Goal: Check status: Check status

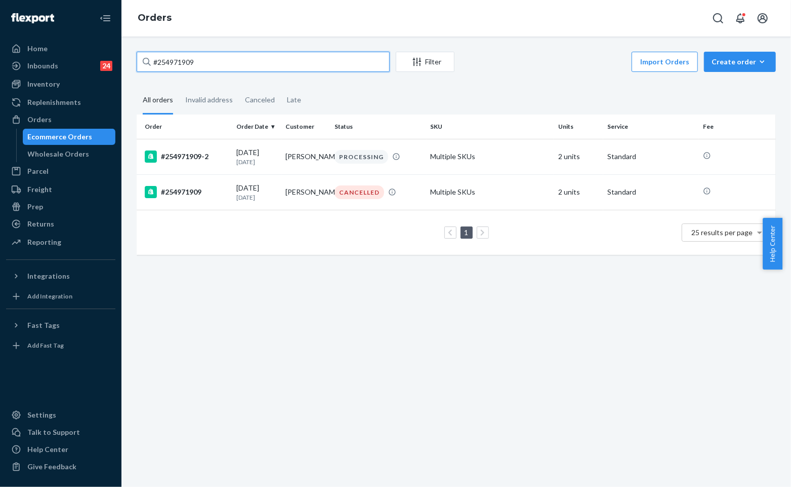
click at [199, 59] on input "#254971909" at bounding box center [263, 62] width 253 height 20
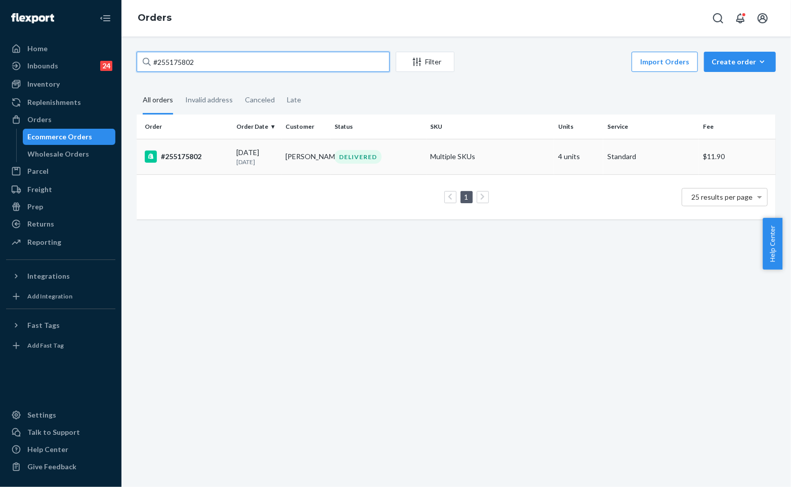
type input "#255175802"
click at [333, 150] on div "DELIVERED" at bounding box center [379, 157] width 92 height 14
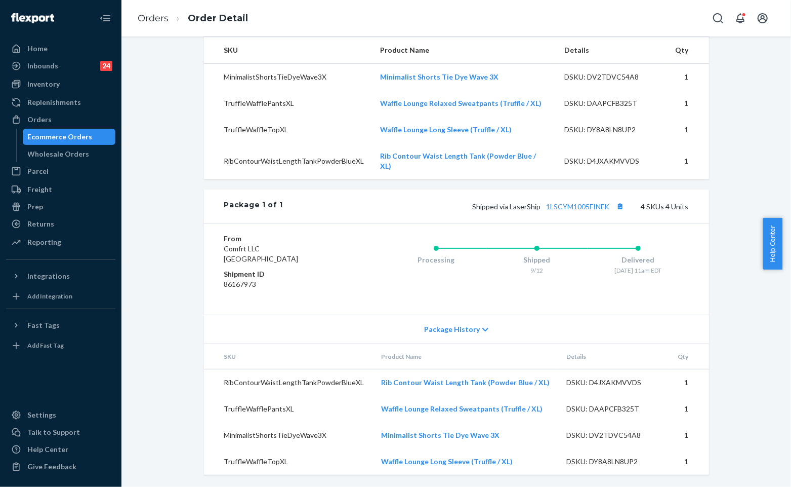
scroll to position [343, 0]
click at [403, 240] on div "Processing" at bounding box center [436, 257] width 101 height 41
click at [484, 33] on div "Orders Order Detail" at bounding box center [457, 18] width 670 height 36
click at [156, 23] on link "Orders" at bounding box center [153, 18] width 31 height 11
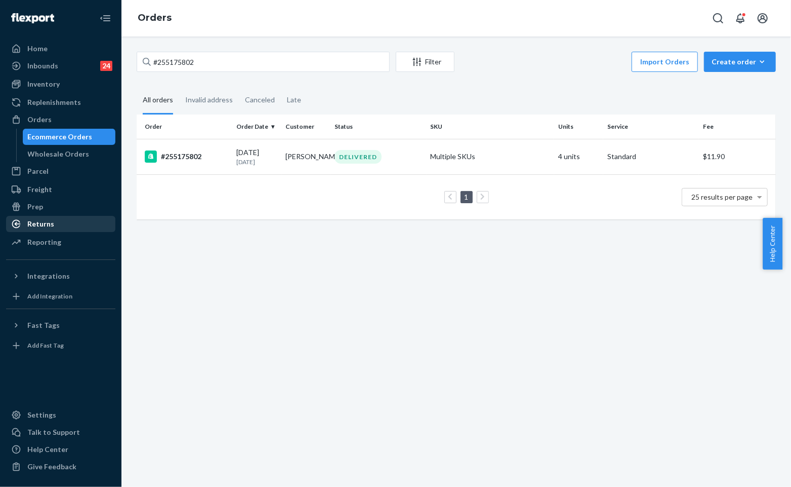
click at [33, 230] on div "Returns" at bounding box center [60, 224] width 107 height 14
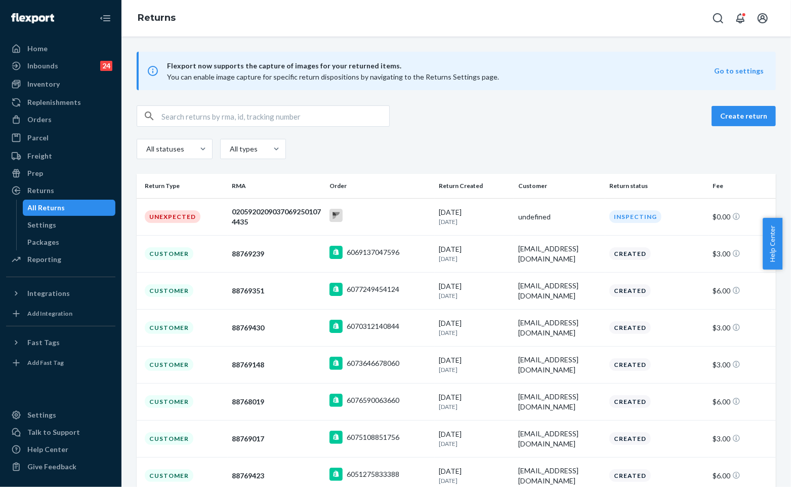
click at [299, 104] on div "Flexport now supports the capture of images for your returned items. You can en…" at bounding box center [457, 332] width 670 height 561
click at [301, 115] on input "text" at bounding box center [276, 116] width 228 height 20
paste input "#79c0cbca-9e01-41e0-b1da-eabe466ec4a0"
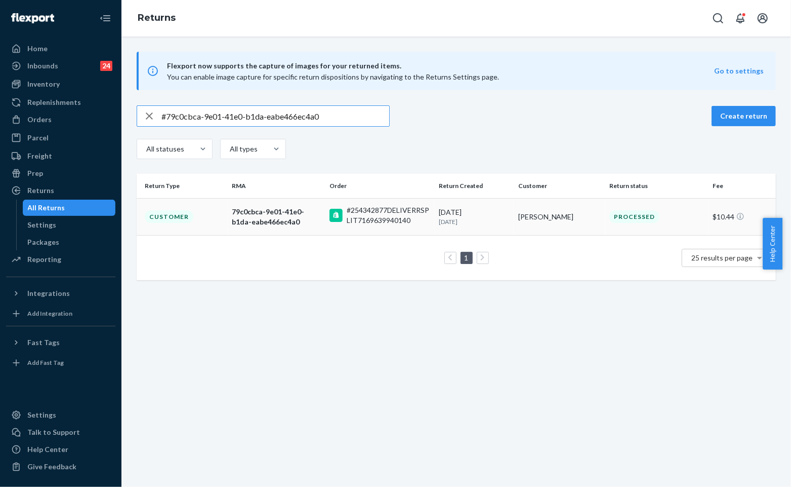
type input "#79c0cbca-9e01-41e0-b1da-eabe466ec4a0"
click at [371, 209] on div "#254342877DELIVERRSPLIT7169639940140" at bounding box center [389, 215] width 85 height 20
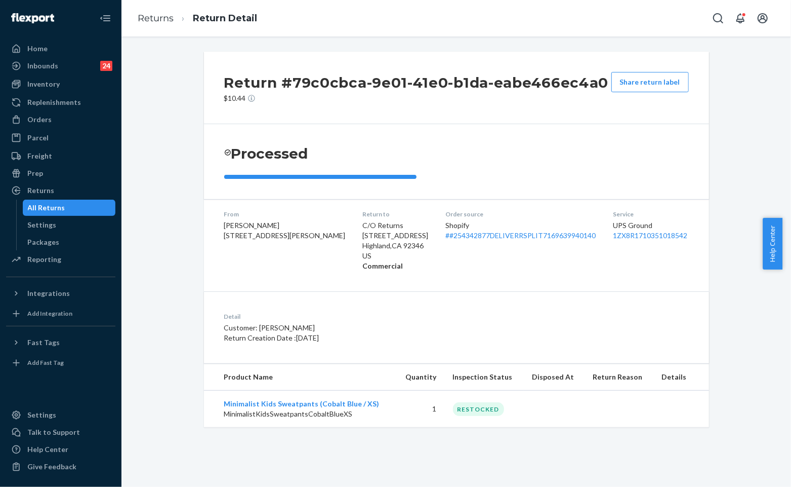
click at [362, 372] on th "Product Name" at bounding box center [300, 377] width 192 height 27
click at [462, 330] on p "Customer: [PERSON_NAME]" at bounding box center [364, 328] width 280 height 10
click at [469, 239] on link "# #254342877DELIVERRSPLIT7169639940140" at bounding box center [521, 235] width 150 height 9
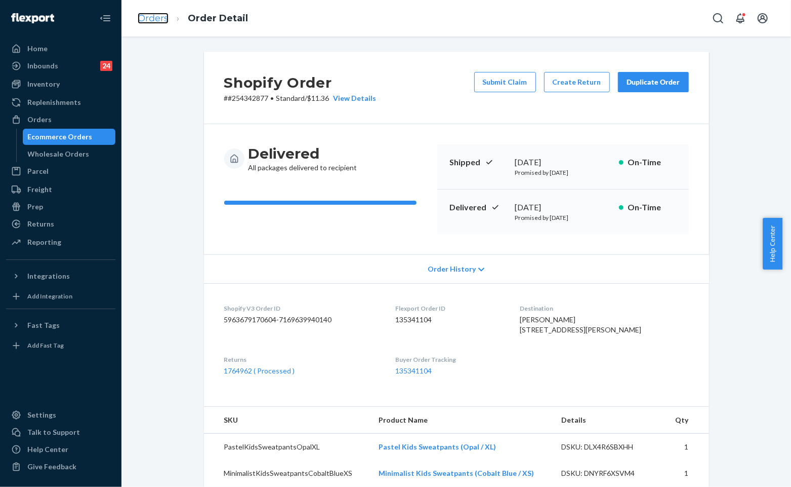
click at [156, 18] on link "Orders" at bounding box center [153, 18] width 31 height 11
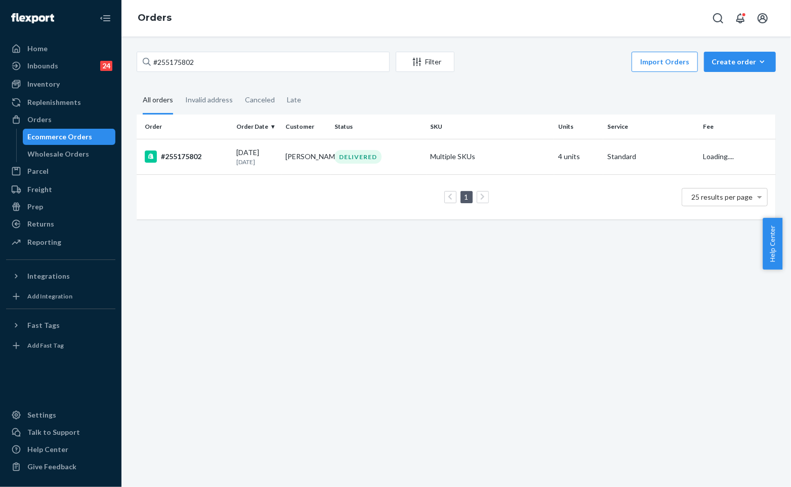
click at [181, 49] on div "#255175802 Filter Import Orders Create order Ecommerce order Removal order All …" at bounding box center [457, 261] width 670 height 450
click at [205, 63] on input "#255175802" at bounding box center [263, 62] width 253 height 20
paste input "255141587"
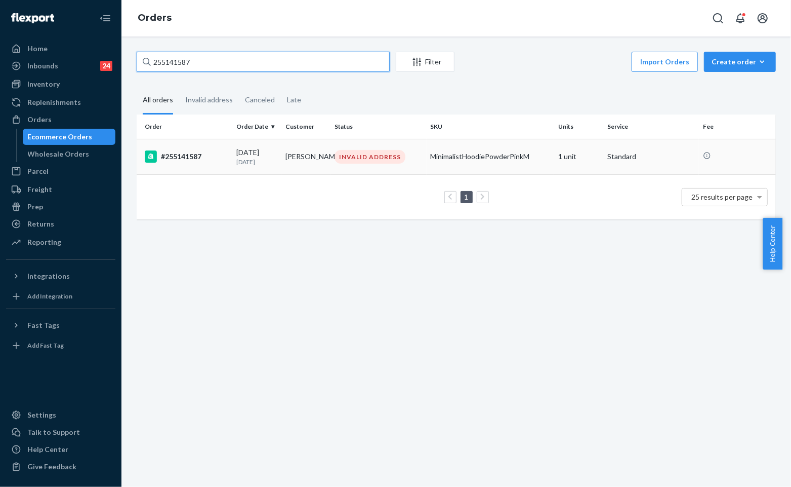
type input "255141587"
click at [303, 149] on td "[PERSON_NAME]" at bounding box center [306, 156] width 49 height 35
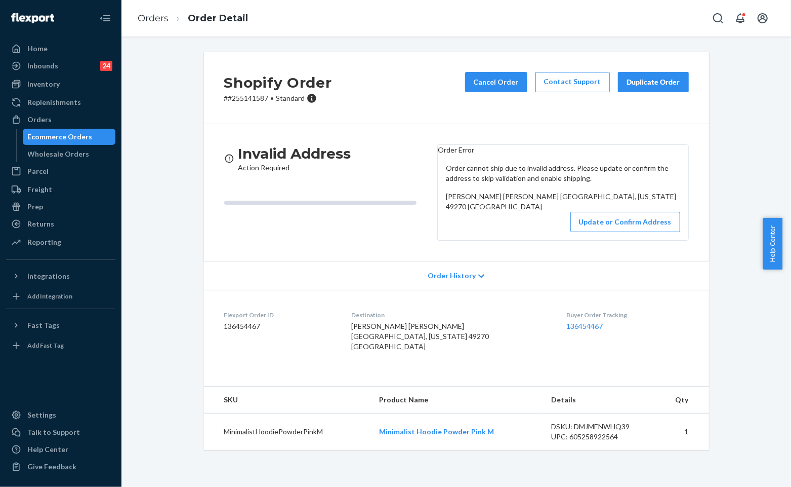
click at [377, 205] on div "Invalid Address Action Required" at bounding box center [326, 192] width 205 height 96
click at [634, 232] on button "Update or Confirm Address" at bounding box center [626, 222] width 110 height 20
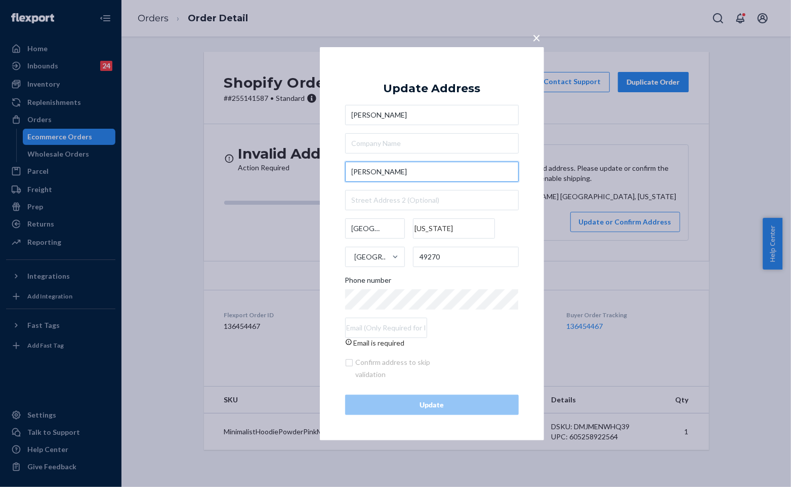
click at [428, 169] on input "[PERSON_NAME]" at bounding box center [432, 172] width 174 height 20
click at [433, 141] on input "text" at bounding box center [432, 143] width 174 height 20
click at [421, 168] on input "[PERSON_NAME]" at bounding box center [432, 172] width 174 height 20
drag, startPoint x: 419, startPoint y: 168, endPoint x: 251, endPoint y: 160, distance: 168.3
click at [251, 160] on div "× Update Address [PERSON_NAME] [PERSON_NAME] [GEOGRAPHIC_DATA] [US_STATE] [GEOG…" at bounding box center [395, 243] width 791 height 487
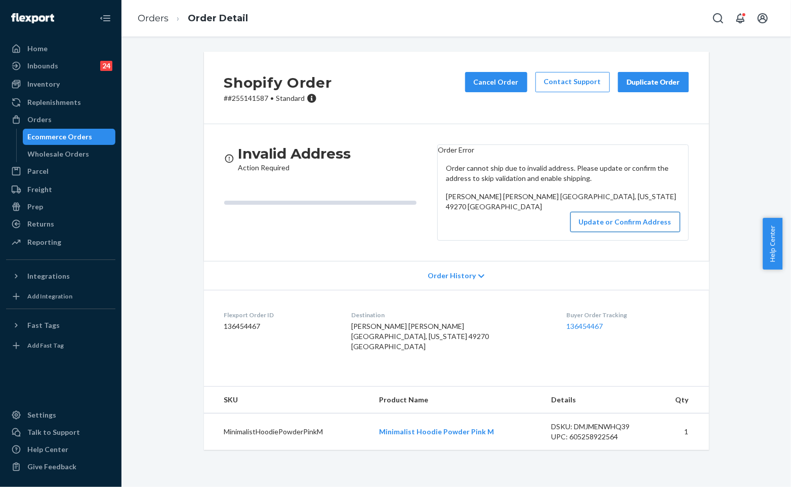
click at [606, 232] on button "Update or Confirm Address" at bounding box center [626, 222] width 110 height 20
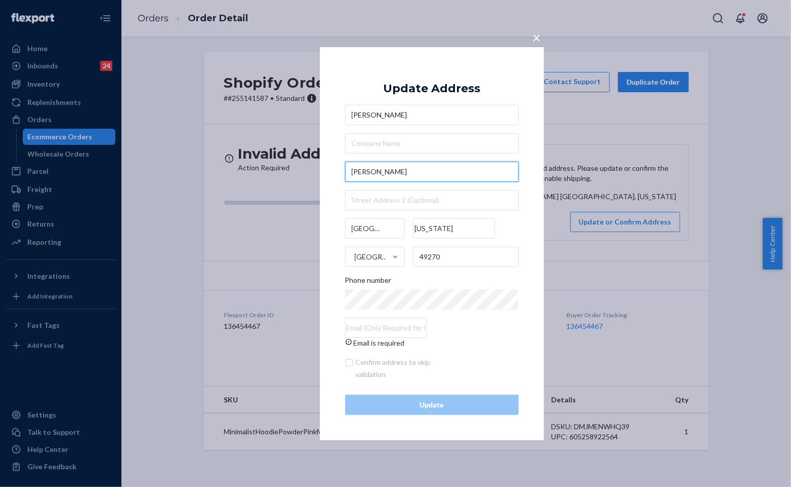
click at [430, 171] on input "[PERSON_NAME]" at bounding box center [432, 172] width 174 height 20
drag, startPoint x: 428, startPoint y: 175, endPoint x: 337, endPoint y: 175, distance: 91.1
click at [337, 175] on div "× Update Address [PERSON_NAME] [PERSON_NAME] [GEOGRAPHIC_DATA] [US_STATE] [GEOG…" at bounding box center [432, 243] width 224 height 393
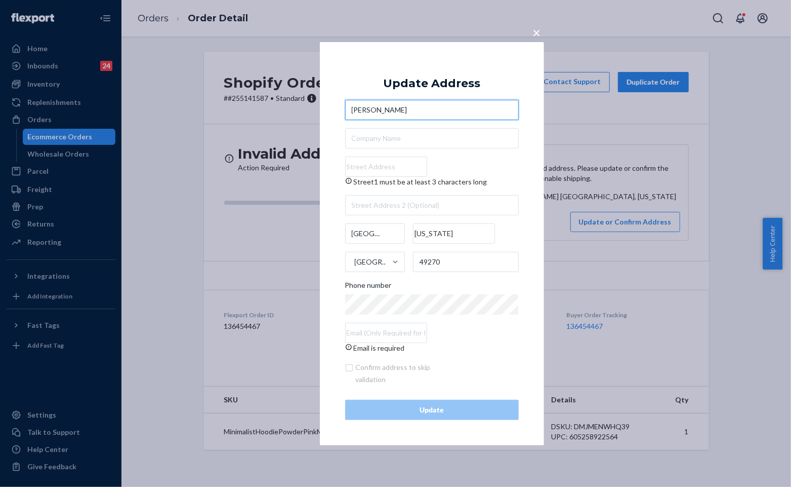
click at [458, 107] on input "[PERSON_NAME]" at bounding box center [432, 110] width 174 height 20
paste input "[PERSON_NAME]"
drag, startPoint x: 382, startPoint y: 108, endPoint x: 395, endPoint y: 106, distance: 13.8
click at [382, 107] on input "[PERSON_NAME]" at bounding box center [432, 110] width 174 height 20
type input "[PERSON_NAME] [PERSON_NAME]"
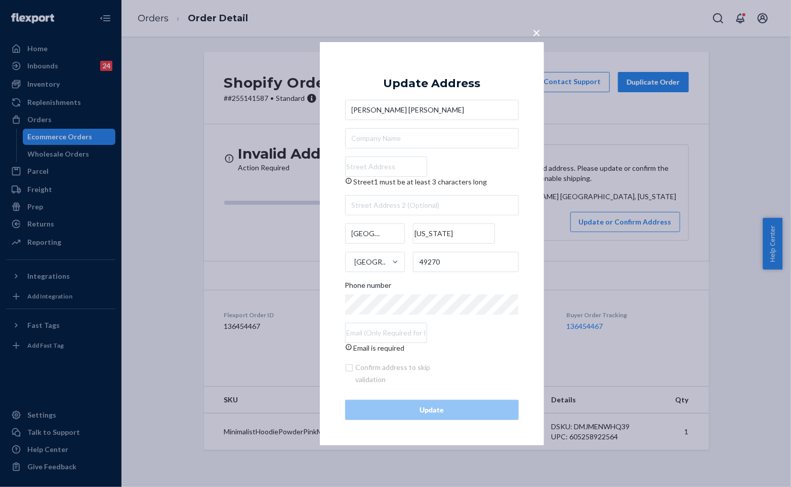
click at [387, 170] on input "Street1 must be at least 3 characters long" at bounding box center [386, 166] width 82 height 20
paste input "[PERSON_NAME]"
type input "[PERSON_NAME]"
click at [388, 165] on input "Street1 must be at least 3 characters long" at bounding box center [386, 166] width 82 height 20
paste input "[STREET_ADDRESS][PERSON_NAME]"
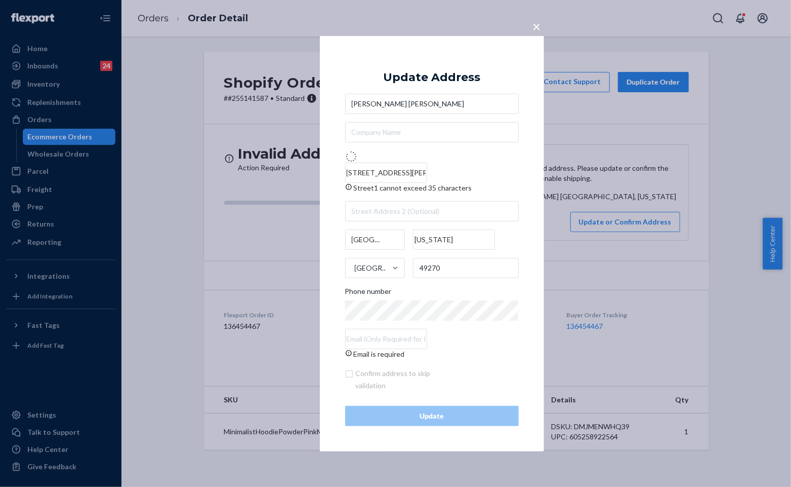
type input "[STREET_ADDRESS][PERSON_NAME]"
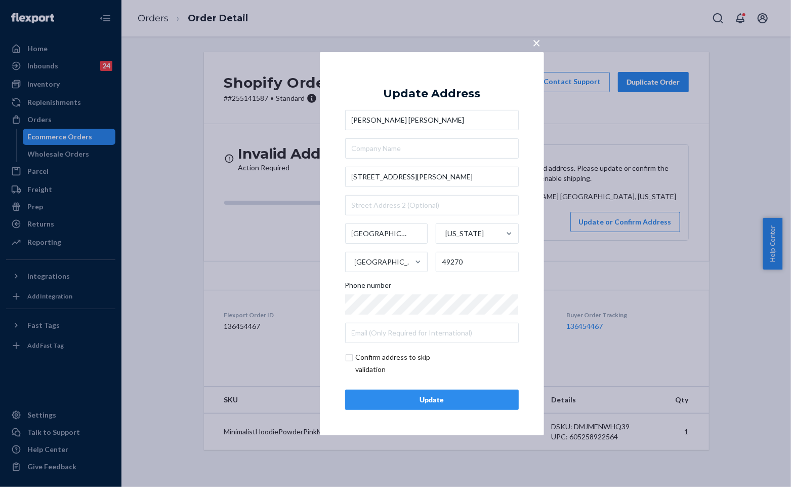
click at [413, 391] on button "Update" at bounding box center [432, 399] width 174 height 20
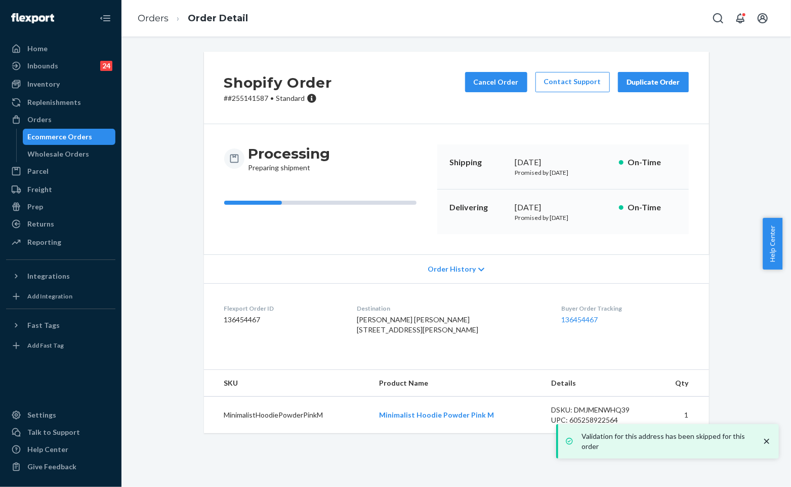
click at [414, 130] on div "Processing Preparing shipment Shipping [DATE] Promised by [DATE] On-Time Delive…" at bounding box center [456, 189] width 505 height 130
drag, startPoint x: 270, startPoint y: 95, endPoint x: 182, endPoint y: 89, distance: 87.8
click at [182, 89] on div "Shopify Order # #255141587 • Standard Cancel Order Contact Support Duplicate Or…" at bounding box center [456, 248] width 655 height 393
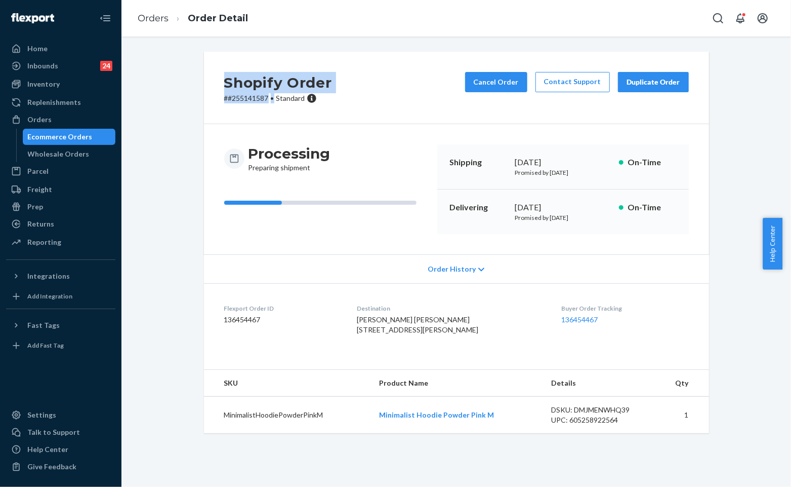
copy div "Shopify Order # #255141587 •"
click at [252, 97] on p "# #255141587 • Standard" at bounding box center [278, 98] width 108 height 10
click at [258, 102] on p "# #255141587 • Standard" at bounding box center [278, 98] width 108 height 10
drag, startPoint x: 264, startPoint y: 101, endPoint x: 180, endPoint y: 91, distance: 84.2
click at [180, 91] on div "Shopify Order # #255141587 • Standard Cancel Order Contact Support Duplicate Or…" at bounding box center [456, 248] width 655 height 393
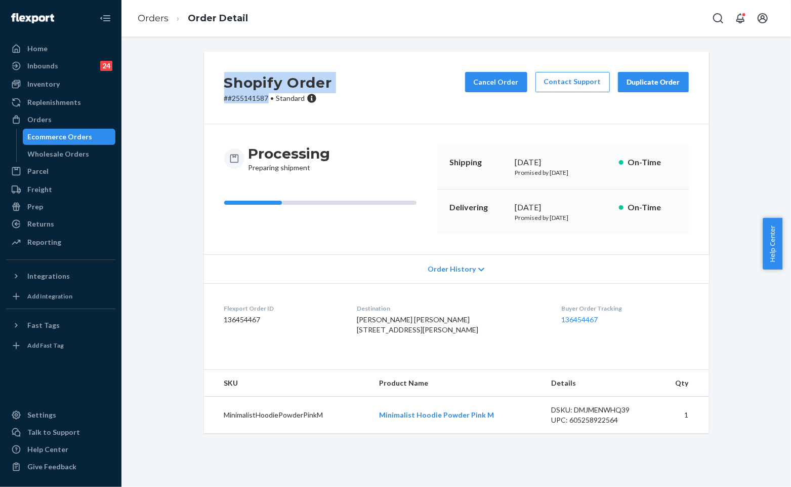
copy div "Shopify Order # #255141587"
click at [428, 128] on div "Processing Preparing shipment Shipping [DATE] Promised by [DATE] On-Time Delive…" at bounding box center [456, 189] width 505 height 130
drag, startPoint x: 276, startPoint y: 125, endPoint x: 220, endPoint y: 121, distance: 56.3
click at [220, 121] on div "Shopify Order # #255141587 • Standard Cancel Order Contact Support Duplicate Or…" at bounding box center [456, 242] width 505 height 381
click at [296, 129] on div "Processing Preparing shipment Shipping [DATE] Promised by [DATE] On-Time Delive…" at bounding box center [456, 189] width 505 height 130
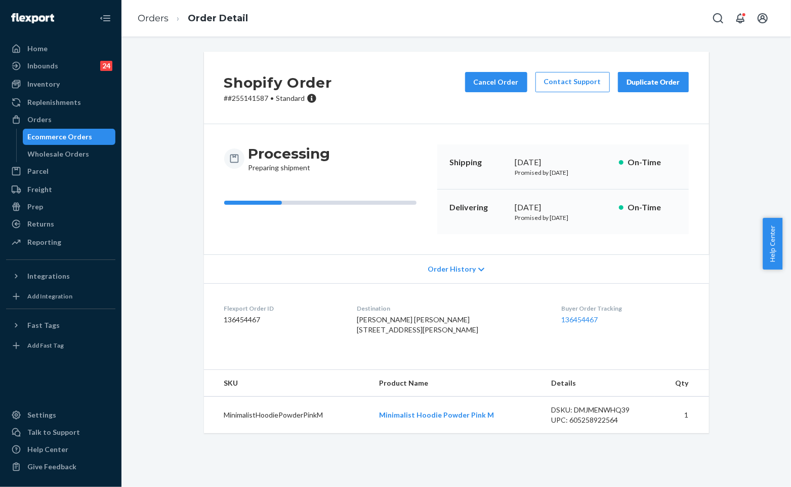
click at [289, 119] on div "Shopify Order # #255141587 • Standard Cancel Order Contact Support Duplicate Or…" at bounding box center [456, 88] width 505 height 72
copy span "Standard"
drag, startPoint x: 307, startPoint y: 181, endPoint x: 289, endPoint y: 295, distance: 115.4
drag, startPoint x: 289, startPoint y: 295, endPoint x: 507, endPoint y: 330, distance: 220.6
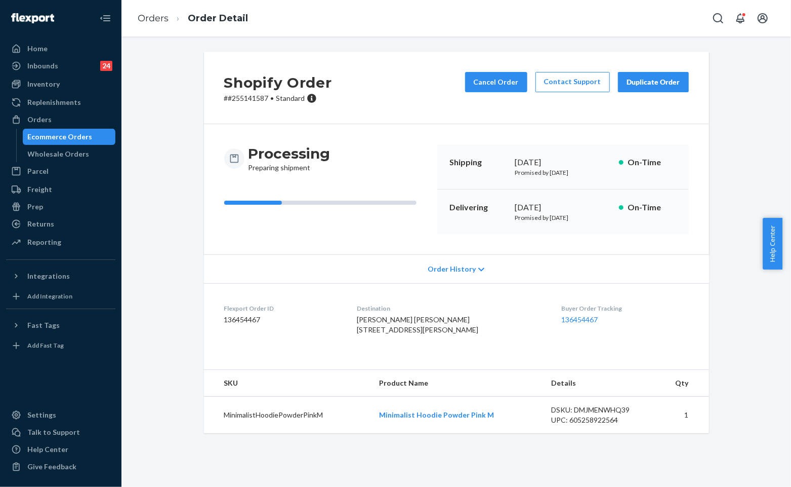
click at [507, 330] on div "[PERSON_NAME] [PERSON_NAME] [STREET_ADDRESS][PERSON_NAME]" at bounding box center [451, 324] width 188 height 20
click at [408, 183] on div "Processing Preparing shipment" at bounding box center [326, 189] width 205 height 90
drag, startPoint x: 264, startPoint y: 99, endPoint x: 203, endPoint y: 95, distance: 61.9
click at [204, 95] on div "Shopify Order # #255141587 • Standard Cancel Order Contact Support Duplicate Or…" at bounding box center [456, 88] width 505 height 72
copy p "# #255141587"
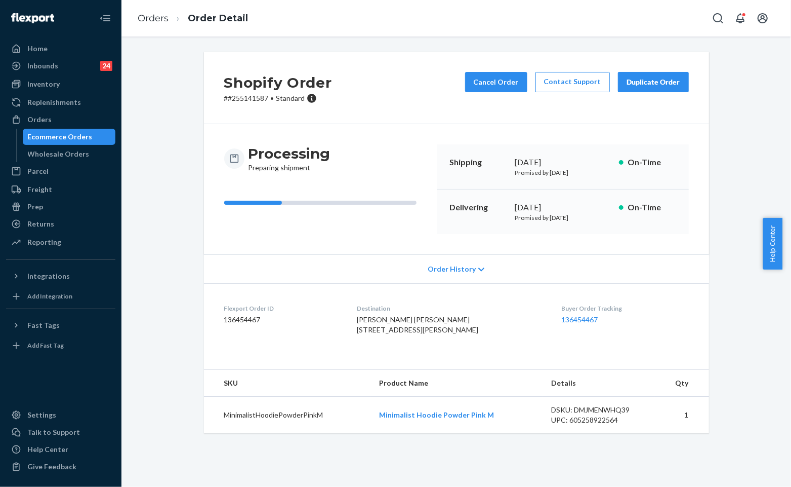
click at [377, 89] on div "Shopify Order # #255141587 • Standard Cancel Order Contact Support Duplicate Or…" at bounding box center [456, 88] width 505 height 72
click at [153, 21] on link "Orders" at bounding box center [153, 18] width 31 height 11
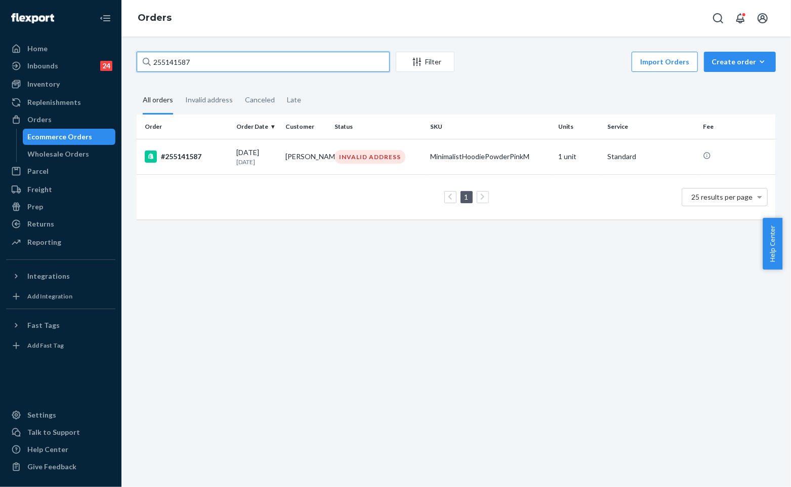
click at [245, 67] on input "255141587" at bounding box center [263, 62] width 253 height 20
paste input "#HYCIIV9JXL"
type input "#HYCIIV9JXL"
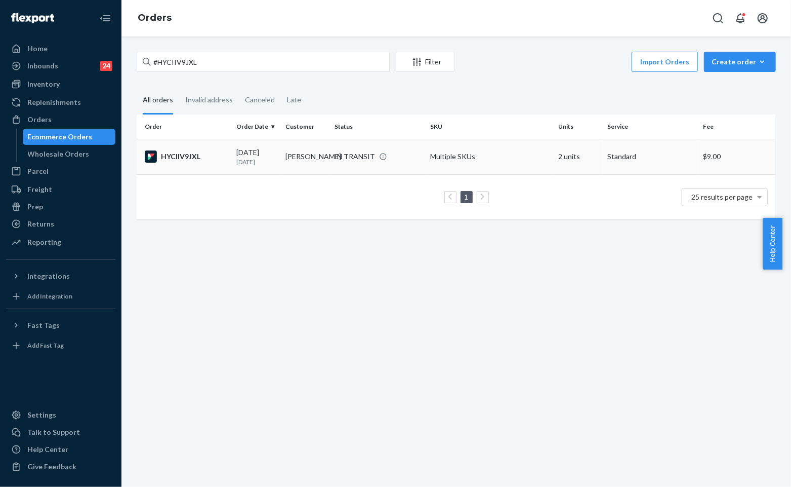
click at [299, 152] on td "[PERSON_NAME]" at bounding box center [306, 156] width 49 height 35
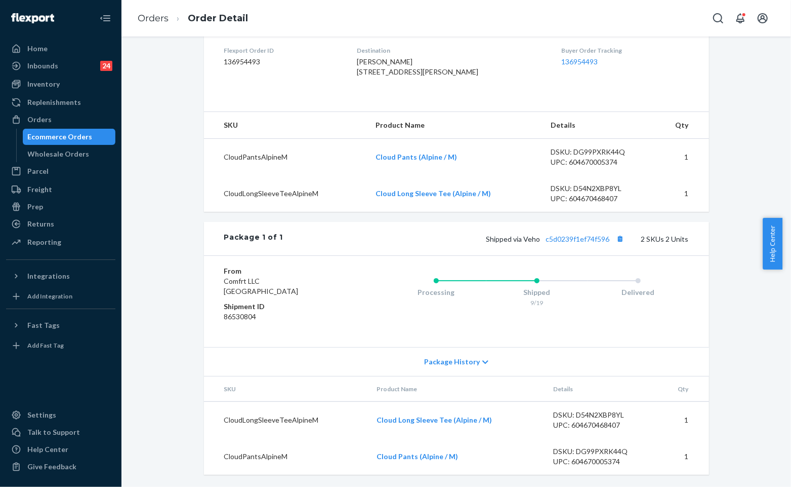
scroll to position [278, 0]
click at [569, 241] on link "c5d0239f1ef74f596" at bounding box center [578, 238] width 64 height 9
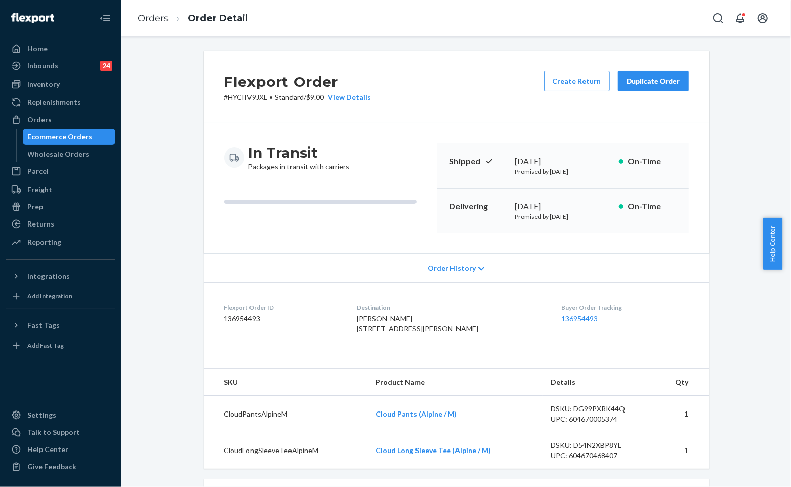
scroll to position [0, 0]
